Goal: Book appointment/travel/reservation

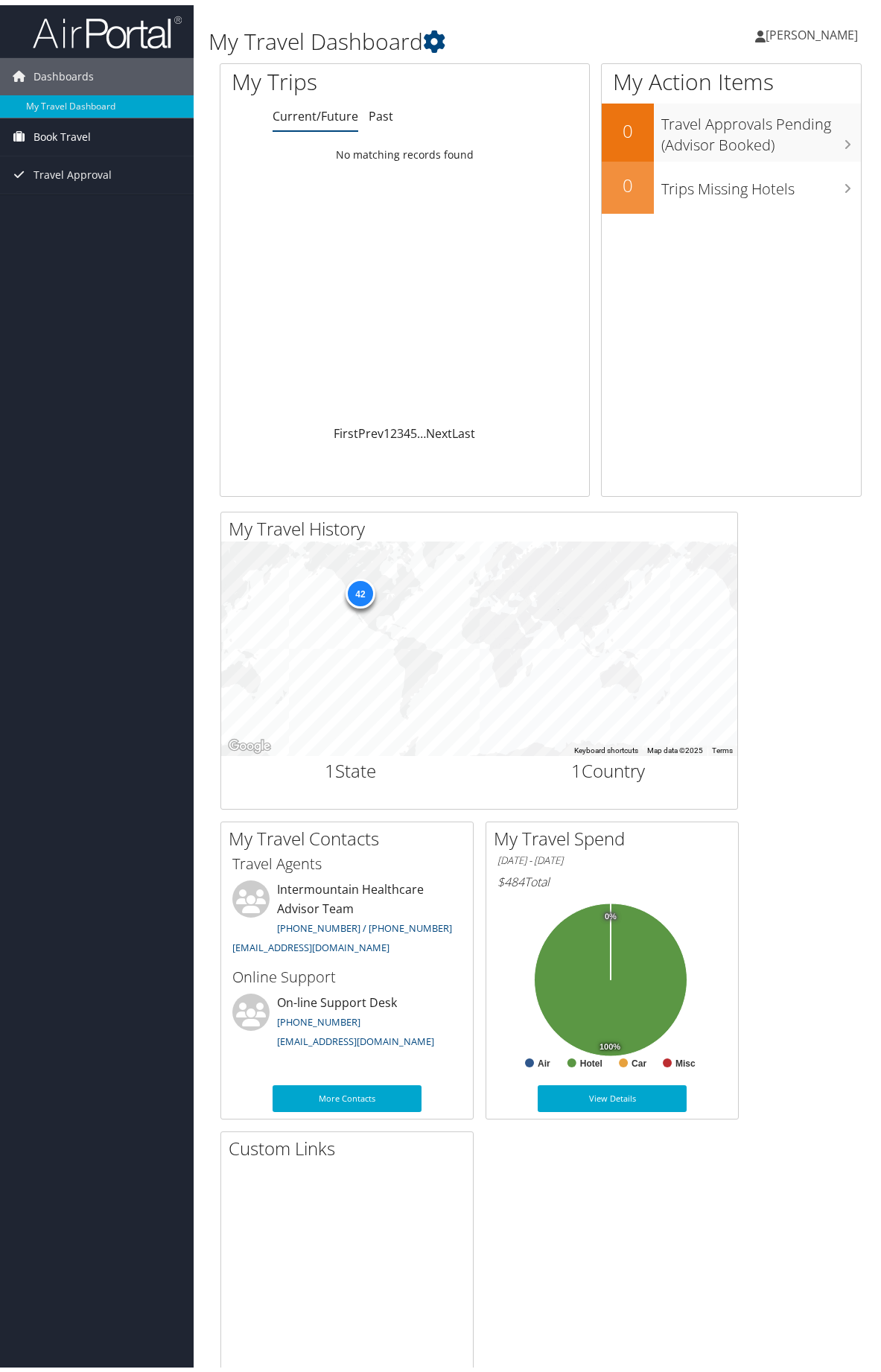
click at [62, 130] on span "Book Travel" at bounding box center [62, 131] width 57 height 37
click at [113, 184] on link "Book/Manage Online Trips" at bounding box center [97, 184] width 194 height 22
